Goal: Task Accomplishment & Management: Manage account settings

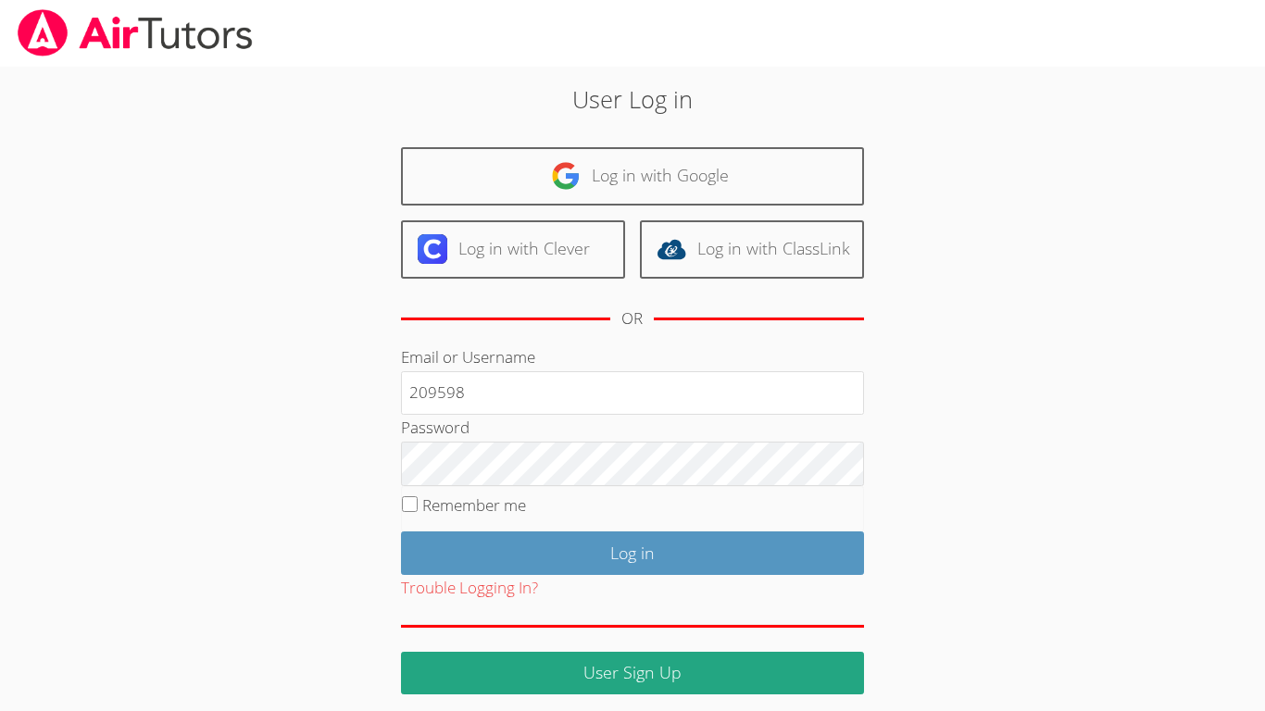
type input "209598"
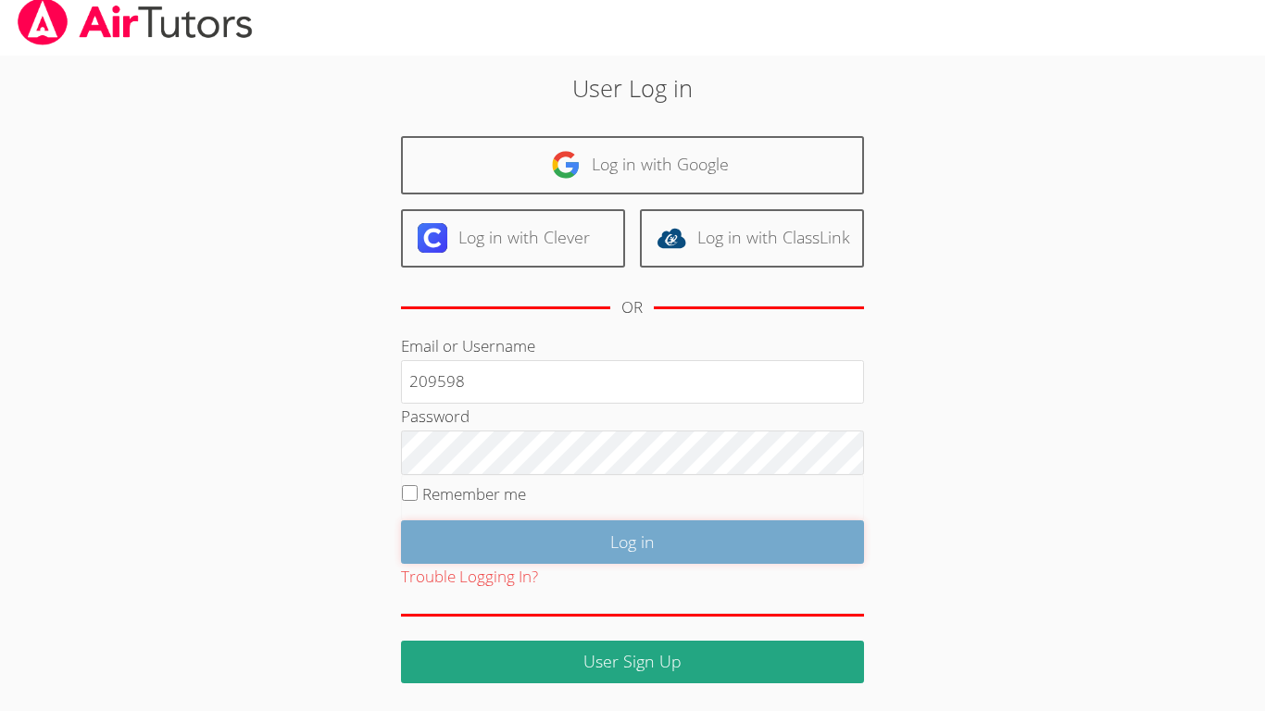
click at [704, 548] on input "Log in" at bounding box center [632, 543] width 463 height 44
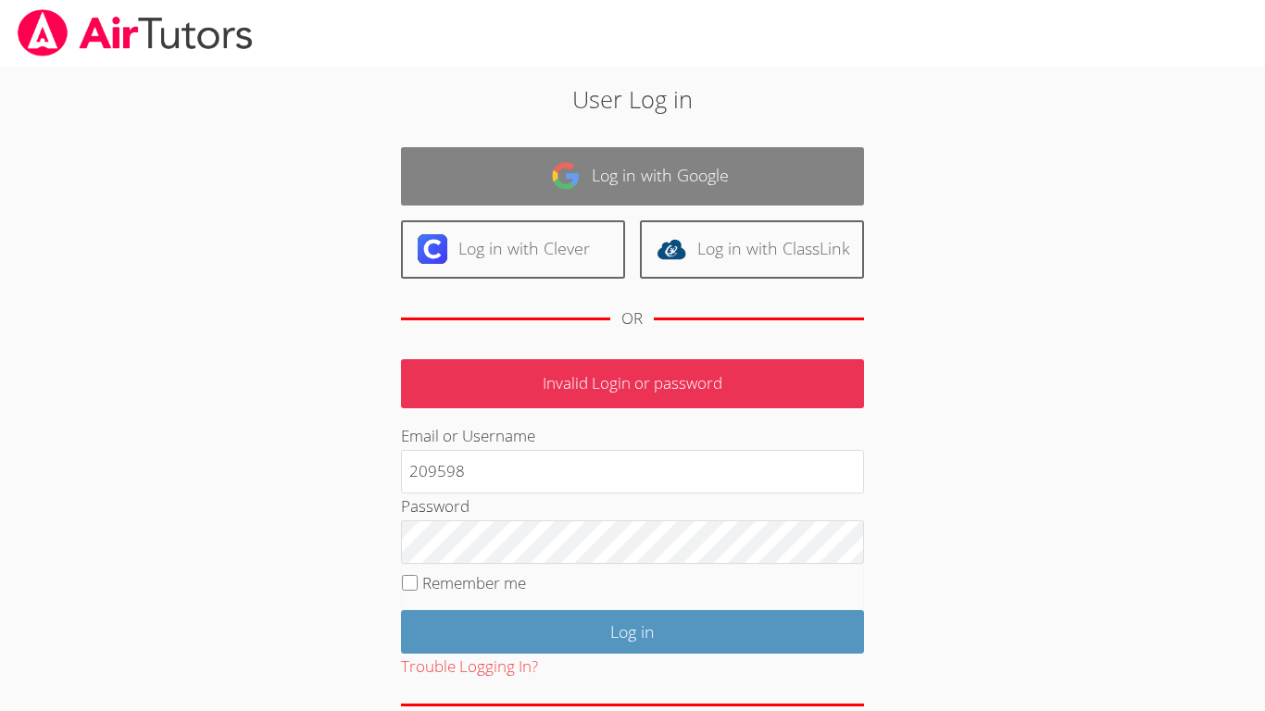
click at [794, 180] on link "Log in with Google" at bounding box center [632, 176] width 463 height 58
